Goal: Download file/media

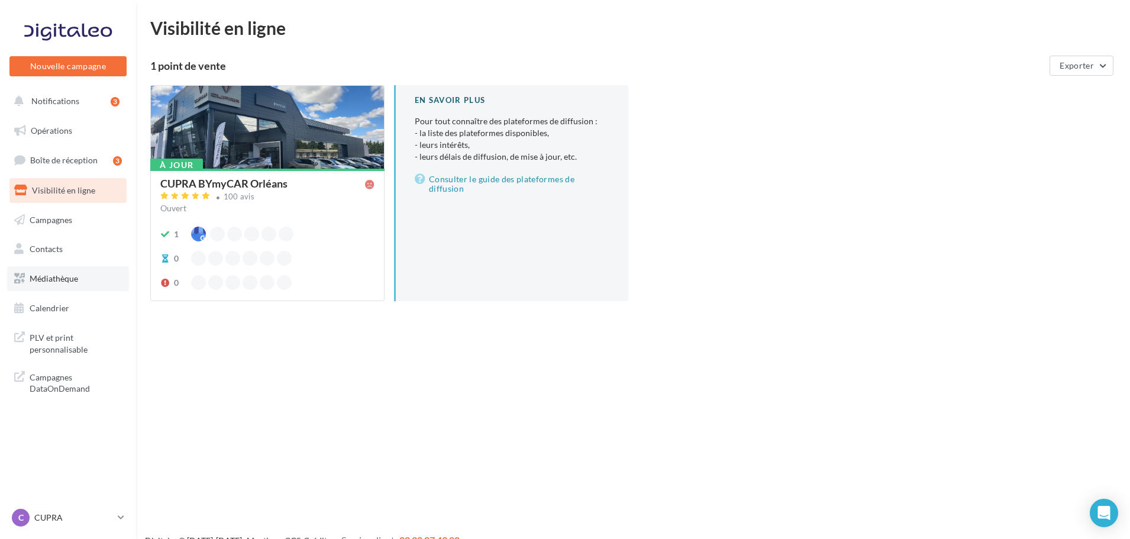
click at [46, 273] on span "Médiathèque" at bounding box center [54, 278] width 48 height 10
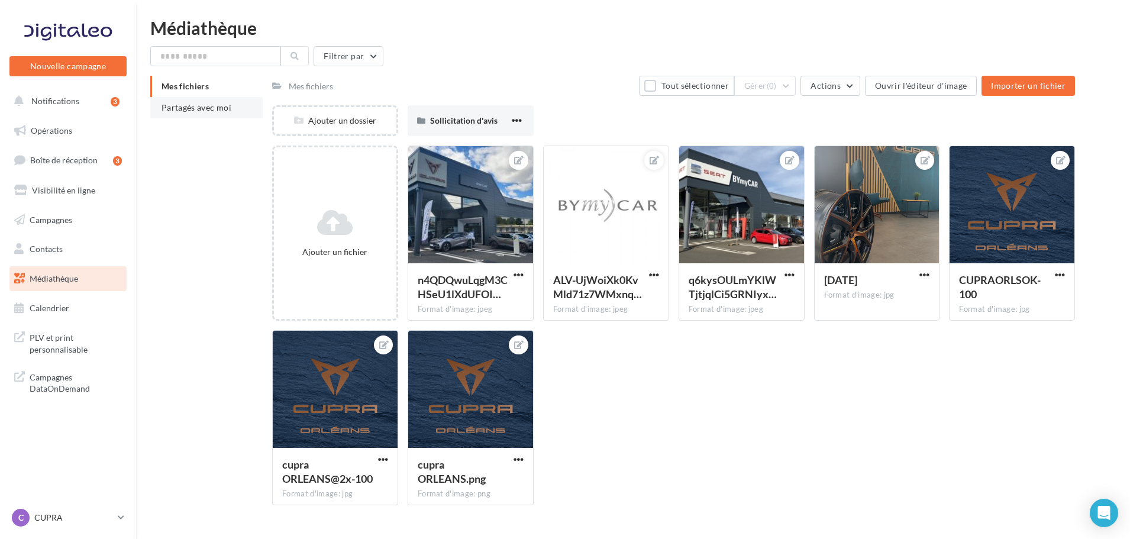
click at [215, 104] on span "Partagés avec moi" at bounding box center [196, 107] width 70 height 10
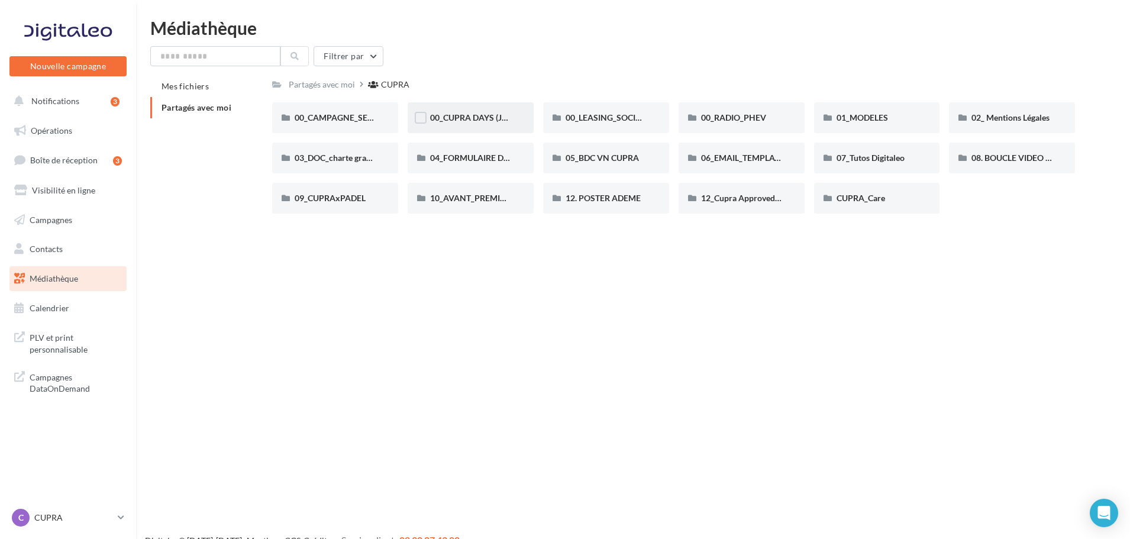
click at [478, 108] on div "00_CUPRA DAYS (JPO)" at bounding box center [470, 117] width 126 height 31
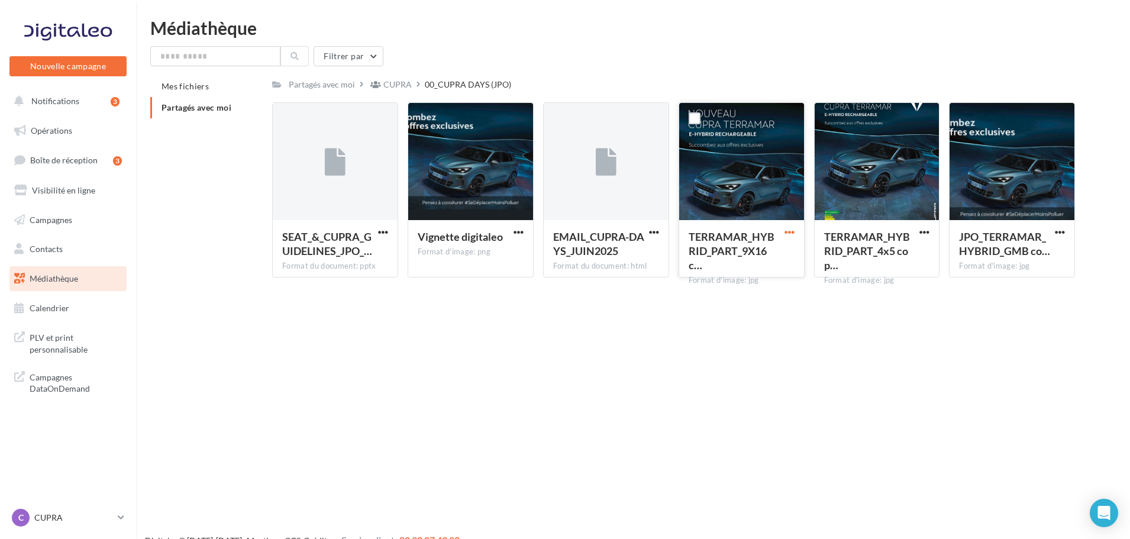
click at [788, 230] on span "button" at bounding box center [789, 232] width 10 height 10
click at [719, 251] on button "Télécharger" at bounding box center [737, 255] width 118 height 31
click at [704, 358] on div "Nouvelle campagne Nouvelle campagne Notifications 3 Opérations Boîte de récepti…" at bounding box center [565, 288] width 1130 height 539
click at [110, 519] on p "CUPRA" at bounding box center [73, 518] width 79 height 12
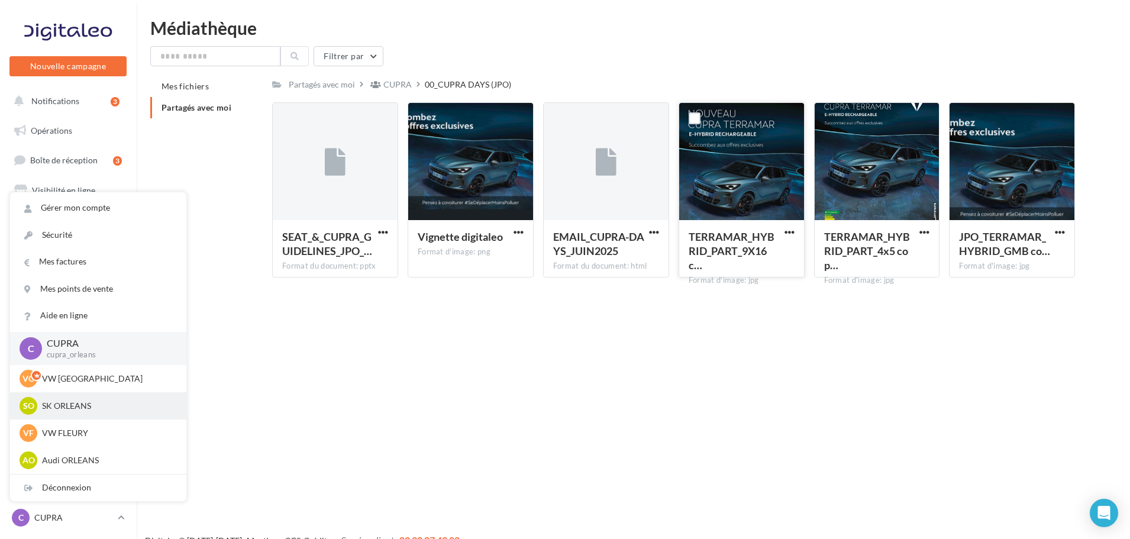
click at [101, 400] on p "SK ORLEANS" at bounding box center [107, 406] width 130 height 12
